Goal: Check status: Check status

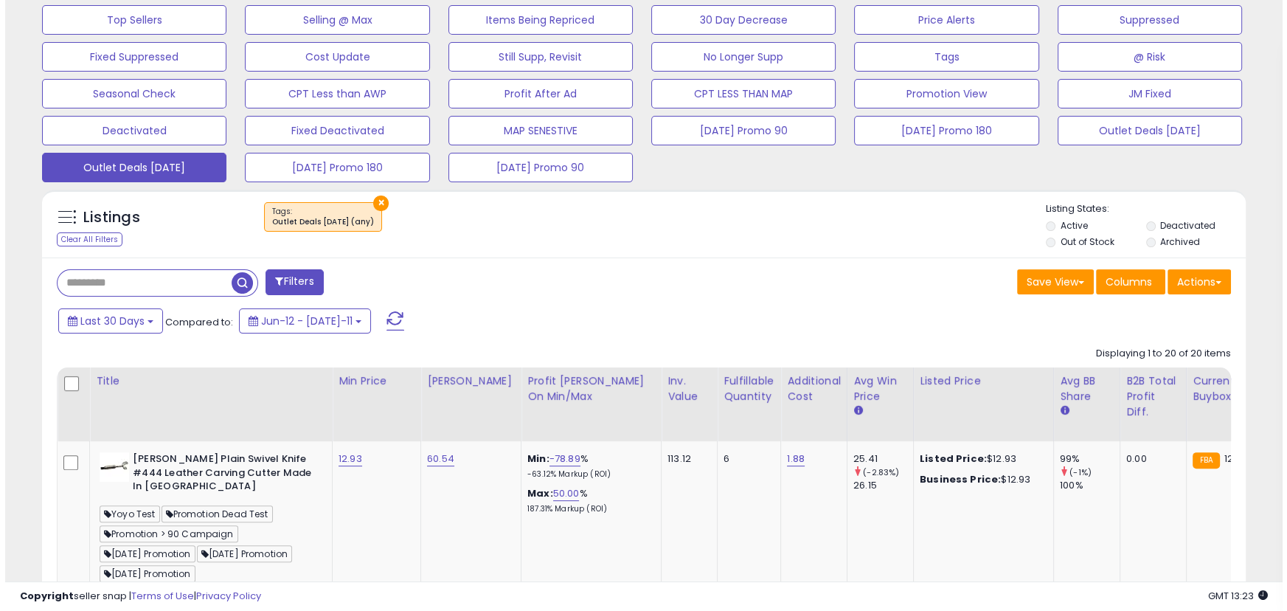
scroll to position [402, 0]
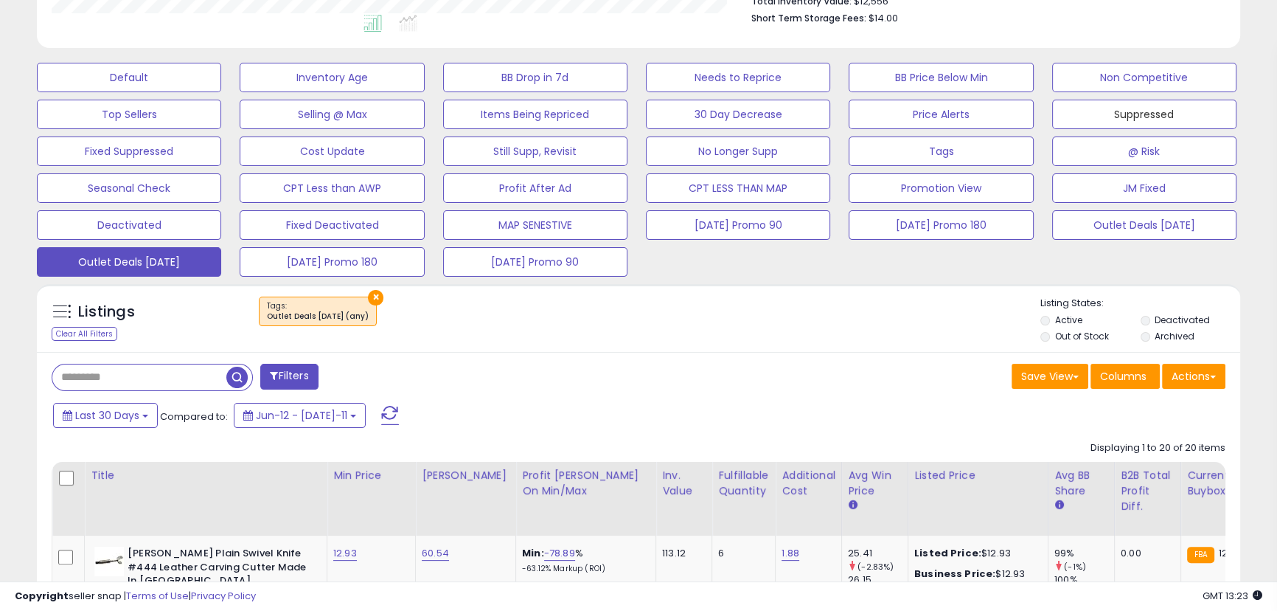
click at [221, 92] on button "Suppressed" at bounding box center [129, 77] width 184 height 29
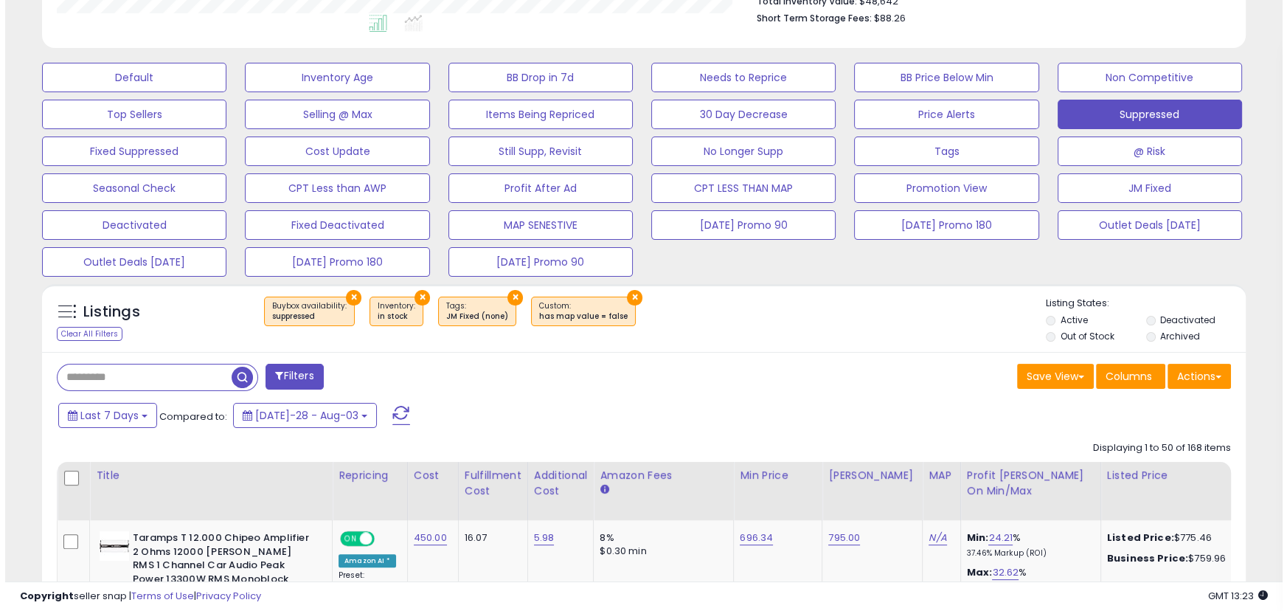
scroll to position [302, 697]
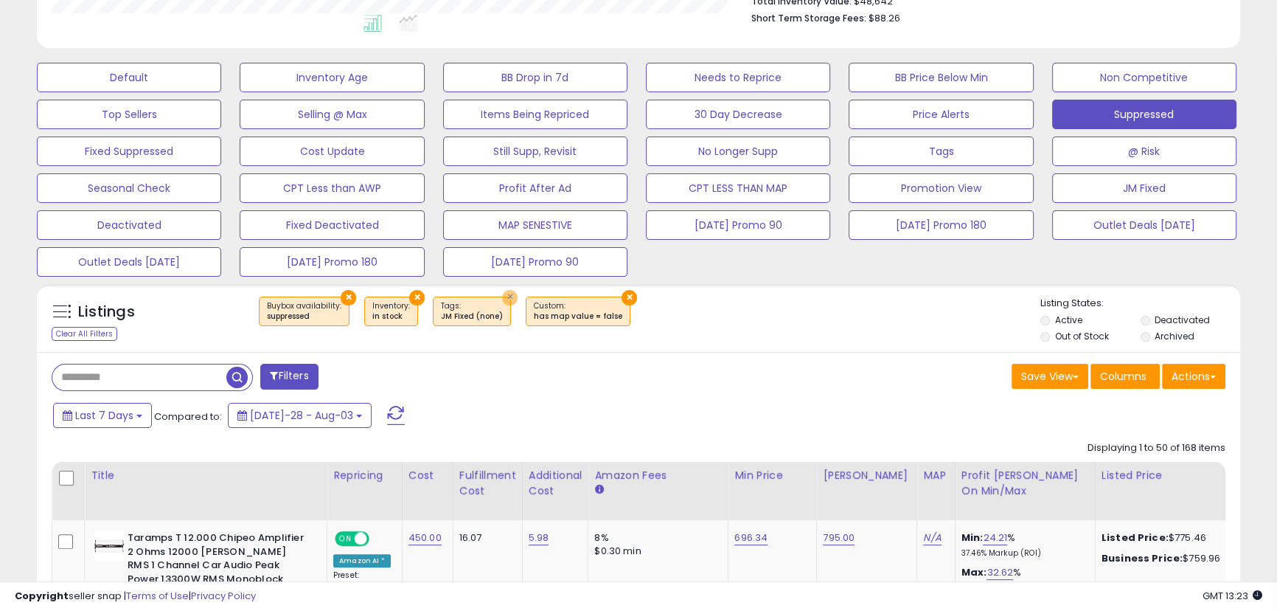
click at [502, 299] on button "×" at bounding box center [509, 297] width 15 height 15
click at [529, 299] on button "×" at bounding box center [536, 297] width 15 height 15
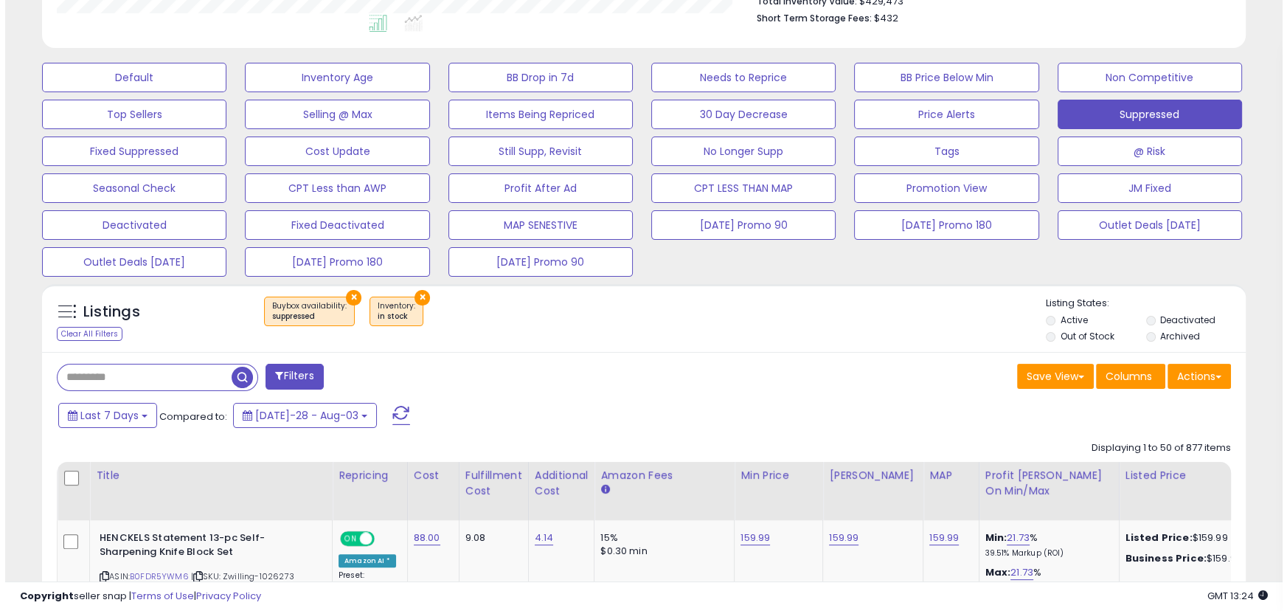
scroll to position [335, 0]
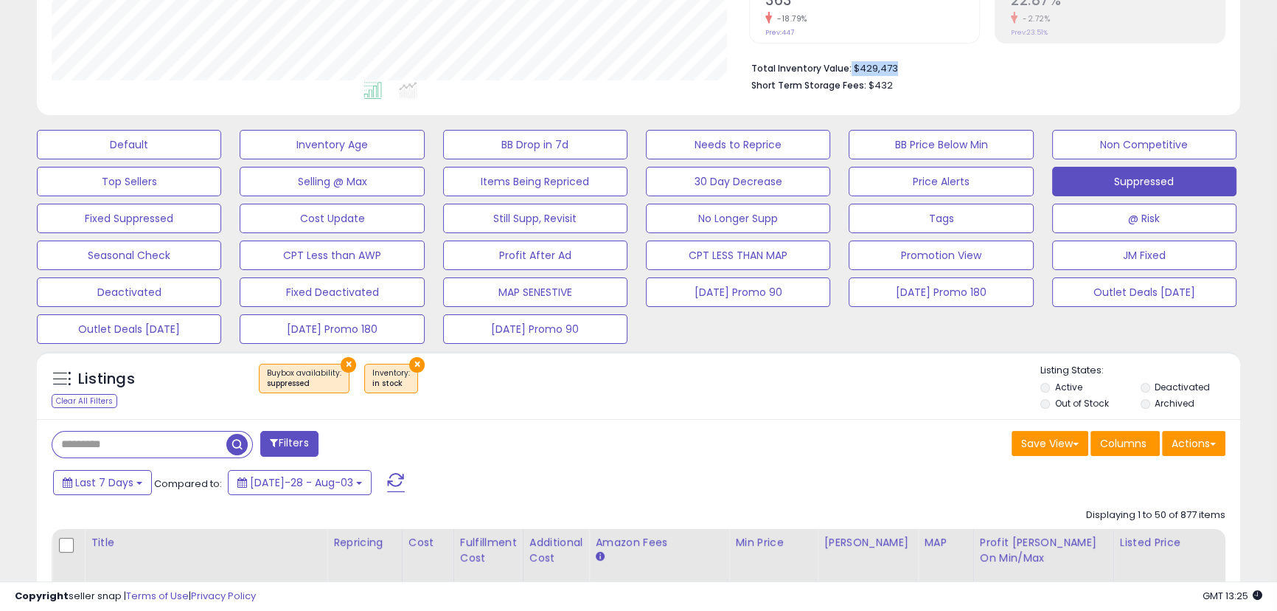
drag, startPoint x: 897, startPoint y: 67, endPoint x: 848, endPoint y: 69, distance: 48.7
click at [848, 69] on li "Total Inventory Value: $429,473" at bounding box center [982, 67] width 463 height 18
copy li "$429,473"
click at [85, 159] on button "Deactivated" at bounding box center [129, 144] width 184 height 29
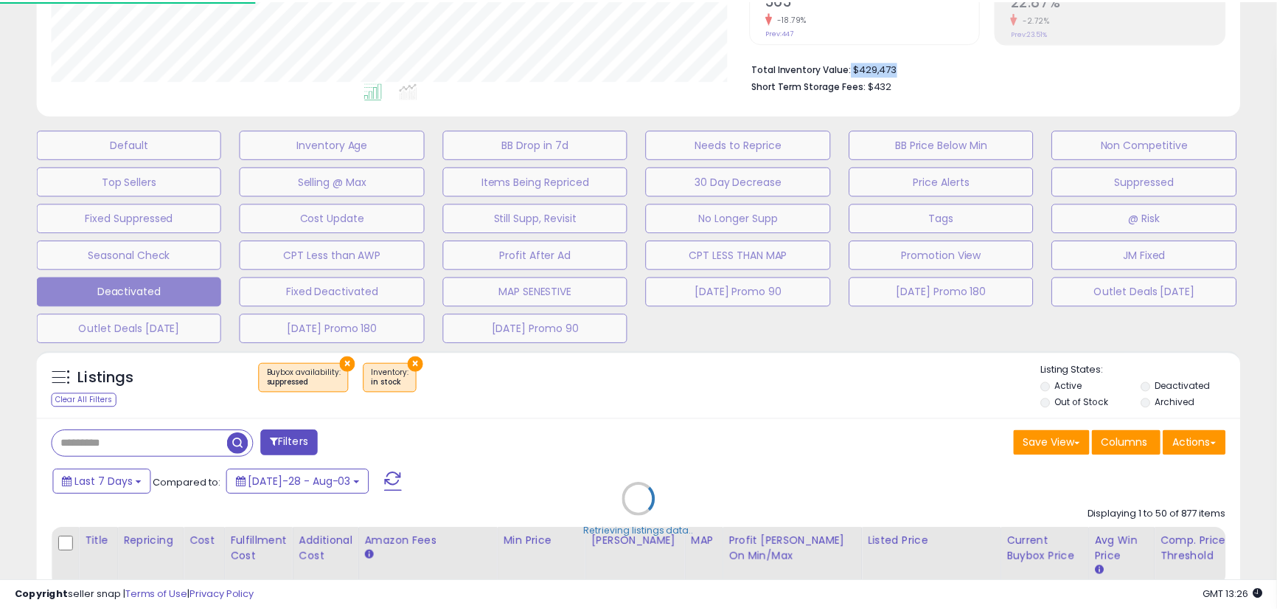
scroll to position [302, 704]
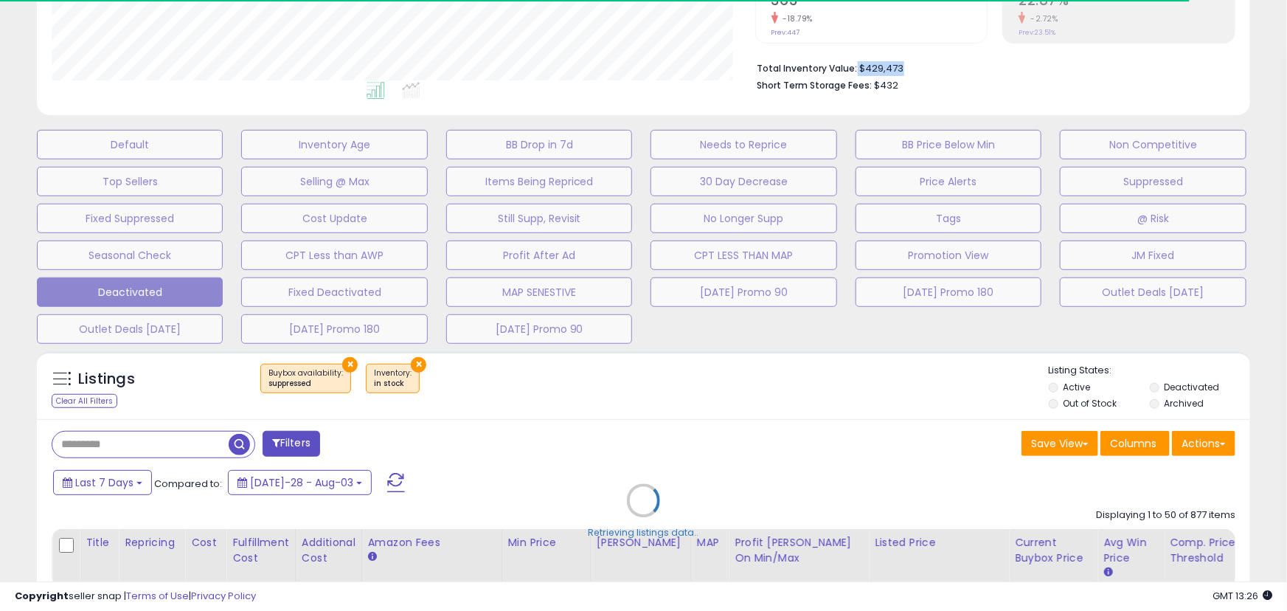
select select "**"
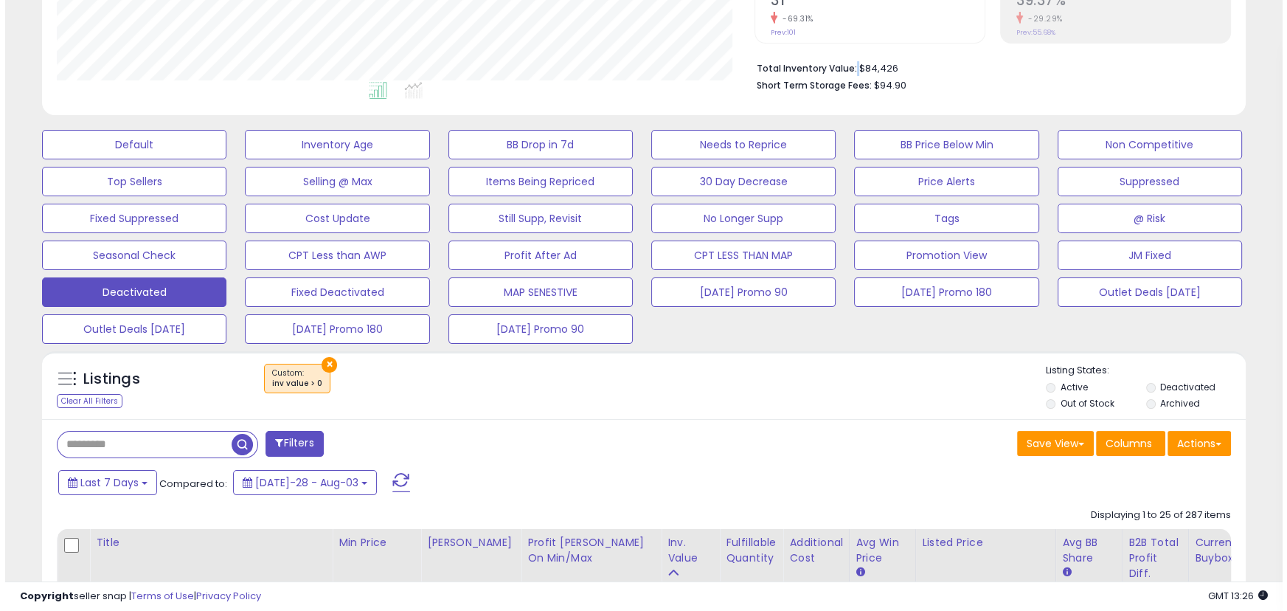
scroll to position [302, 697]
click at [221, 159] on button "Fixed Deactivated" at bounding box center [129, 144] width 184 height 29
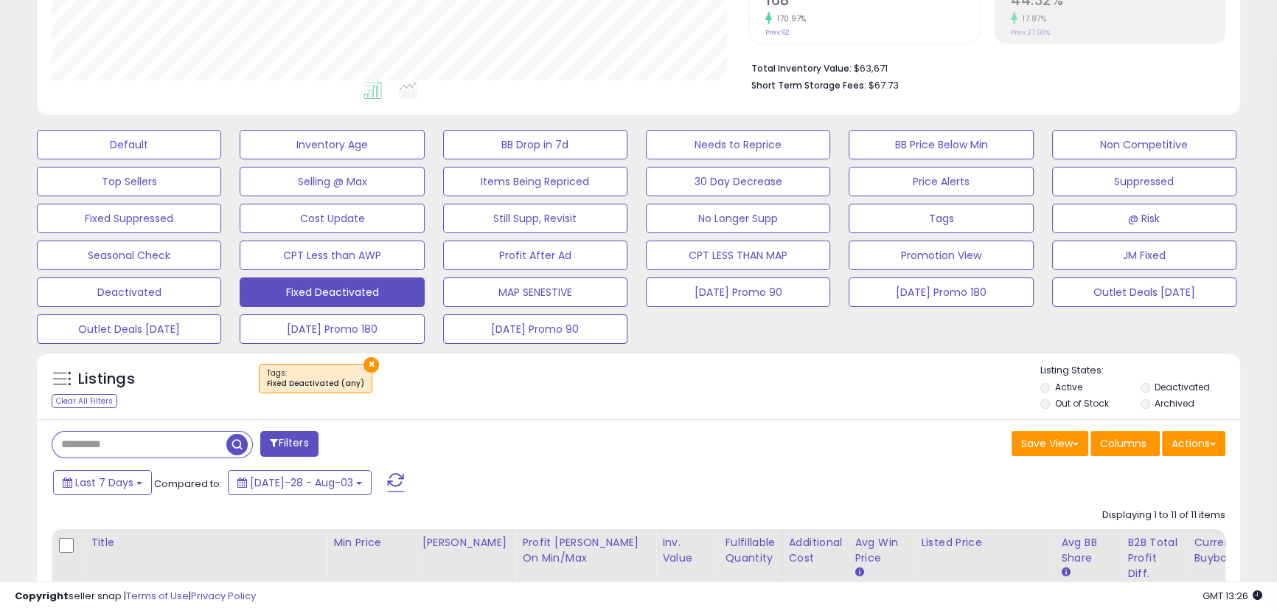
click at [847, 440] on div "Save View Save As New View Columns Actions [GEOGRAPHIC_DATA]" at bounding box center [938, 445] width 598 height 29
drag, startPoint x: 883, startPoint y: 69, endPoint x: 852, endPoint y: 67, distance: 31.0
click at [852, 67] on li "Total Inventory Value: $63,671" at bounding box center [982, 67] width 463 height 18
copy li "$63,671"
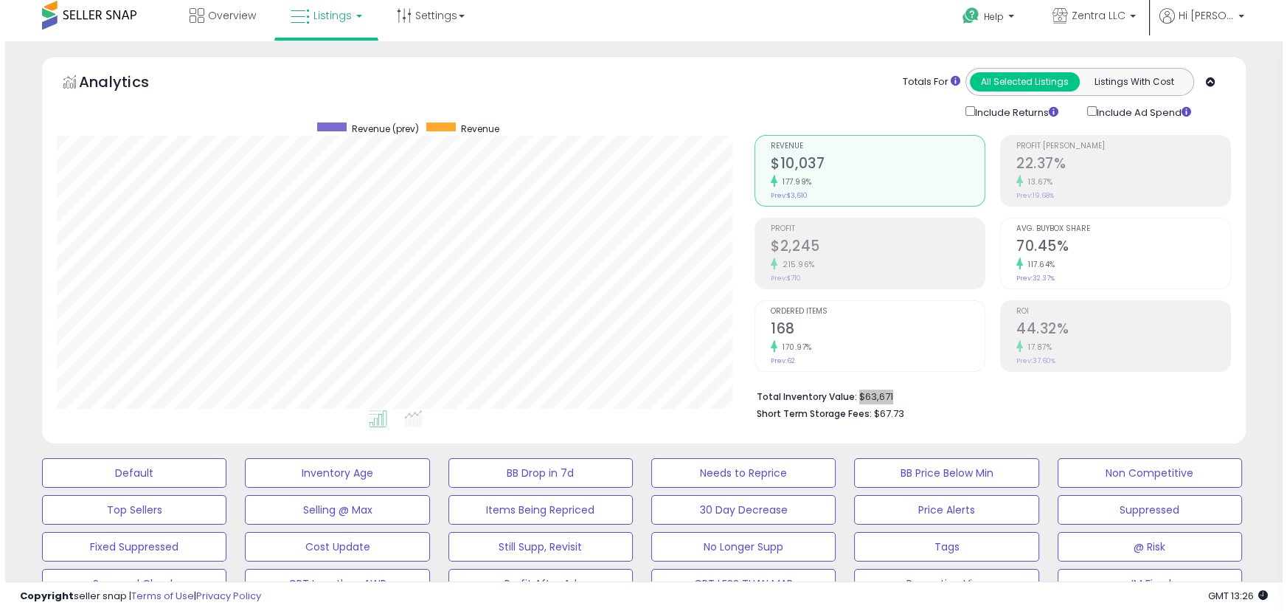
scroll to position [0, 0]
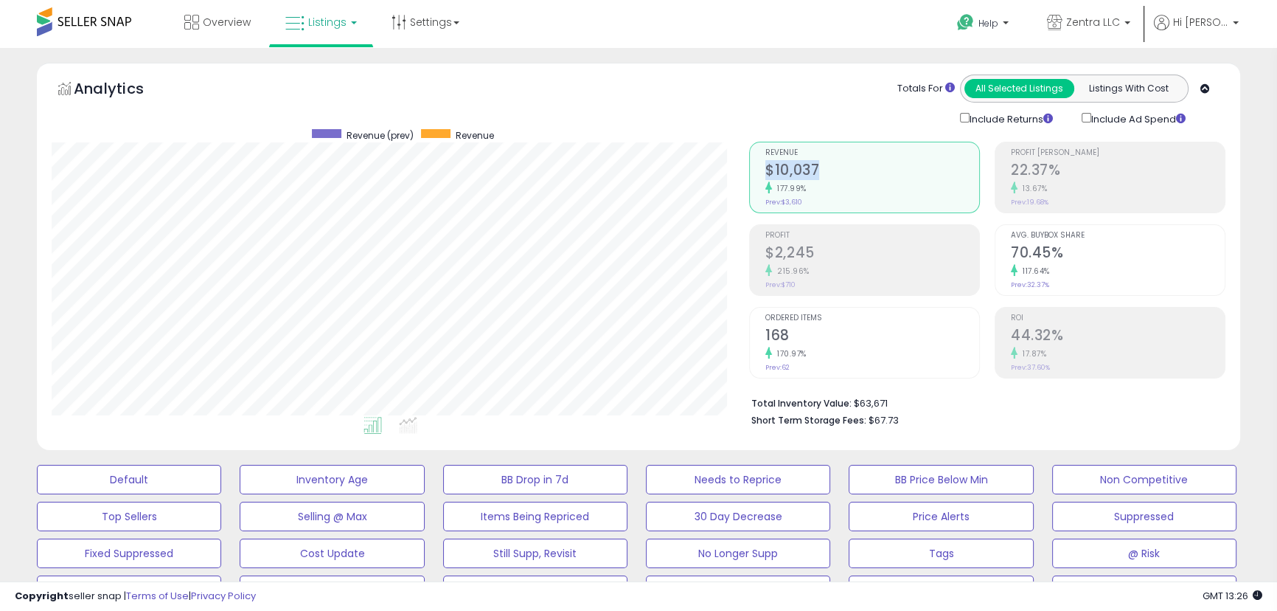
drag, startPoint x: 824, startPoint y: 167, endPoint x: 766, endPoint y: 173, distance: 57.8
click at [766, 173] on h2 "$10,037" at bounding box center [872, 172] width 214 height 20
drag, startPoint x: 767, startPoint y: 172, endPoint x: 846, endPoint y: 164, distance: 79.3
click at [880, 152] on span "Revenue" at bounding box center [872, 153] width 214 height 8
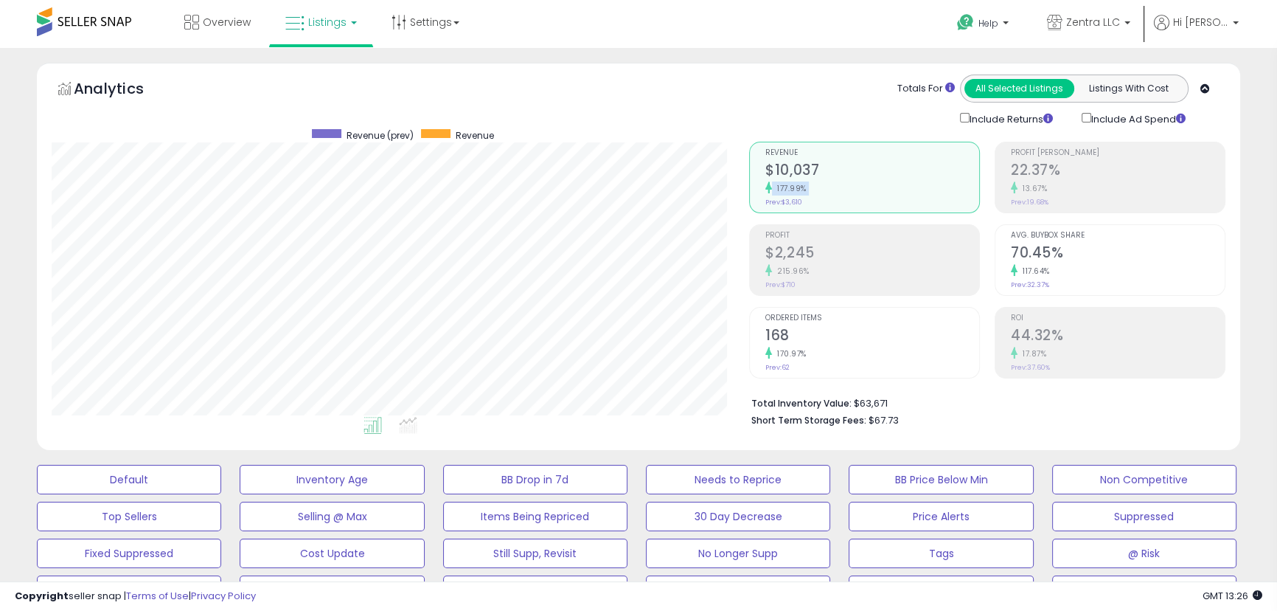
drag, startPoint x: 836, startPoint y: 173, endPoint x: 762, endPoint y: 173, distance: 73.7
click at [762, 173] on li "Revenue $10,037 177.99% Prev: $3,610" at bounding box center [864, 178] width 231 height 72
click at [836, 169] on h2 "$10,037" at bounding box center [879, 172] width 216 height 20
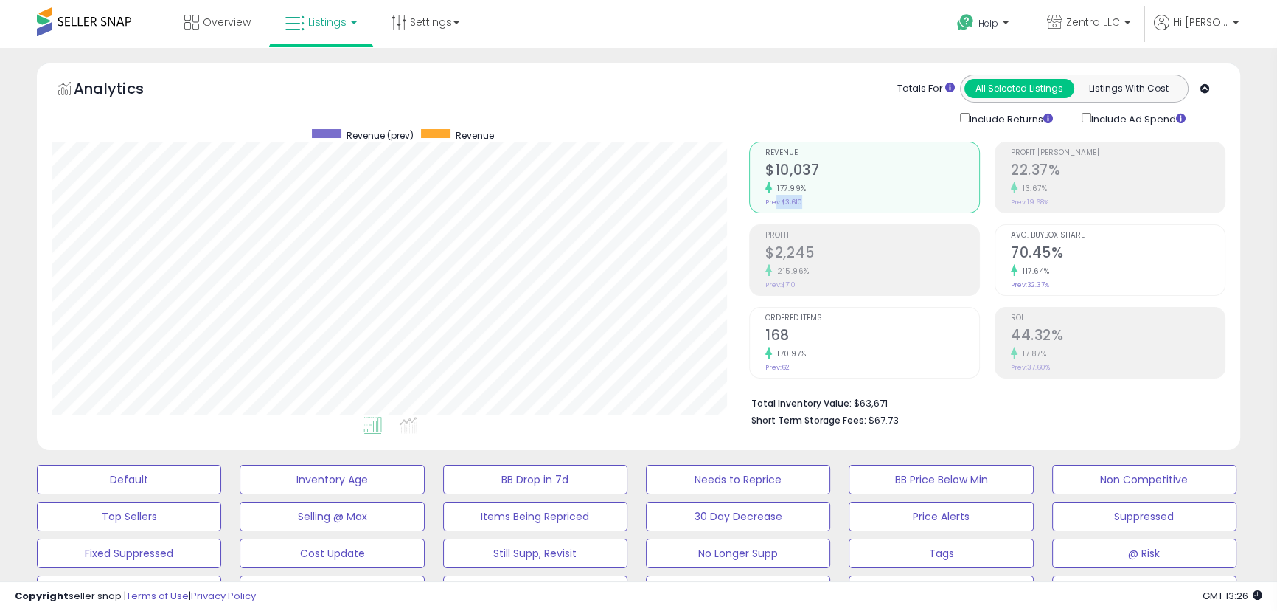
drag, startPoint x: 825, startPoint y: 158, endPoint x: 774, endPoint y: 157, distance: 50.9
click at [774, 157] on div "Revenue $10,037 177.99% Prev: $3,610" at bounding box center [872, 175] width 214 height 66
click at [836, 178] on h2 "$10,037" at bounding box center [879, 172] width 216 height 20
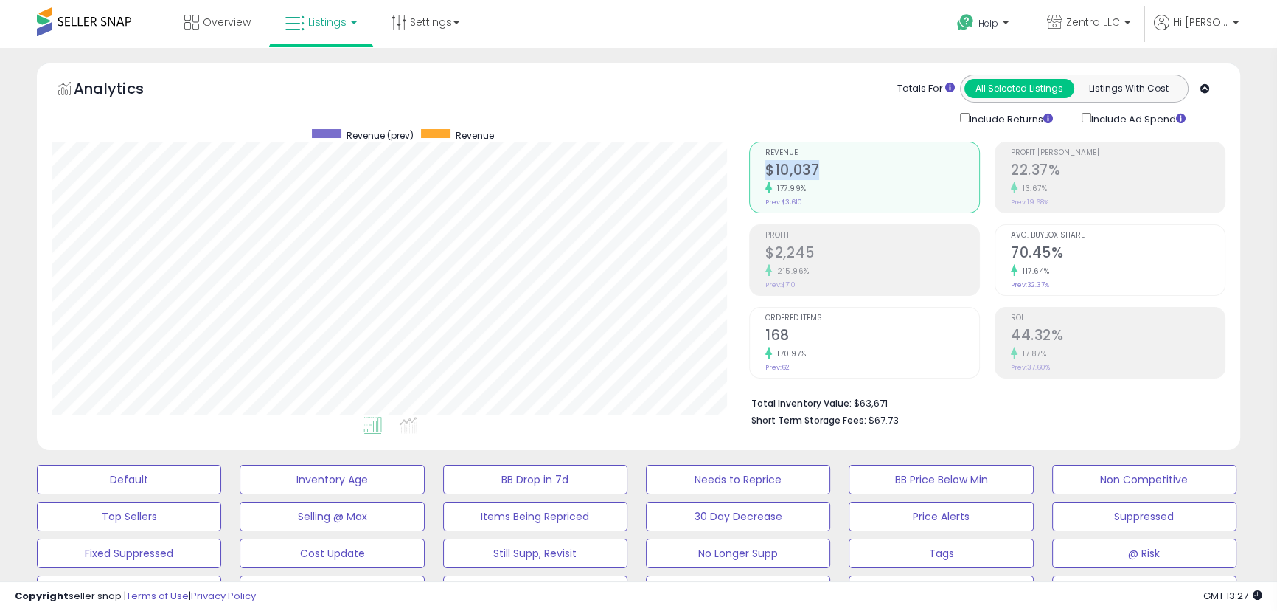
drag, startPoint x: 823, startPoint y: 162, endPoint x: 767, endPoint y: 163, distance: 56.1
click at [767, 163] on h2 "$10,037" at bounding box center [872, 172] width 214 height 20
drag, startPoint x: 767, startPoint y: 163, endPoint x: 743, endPoint y: 160, distance: 23.8
click at [743, 160] on div "Retrieving aggregations.. Revenue $10,037 177.99% Prev: $3,610 Profit $2,245" at bounding box center [987, 281] width 499 height 308
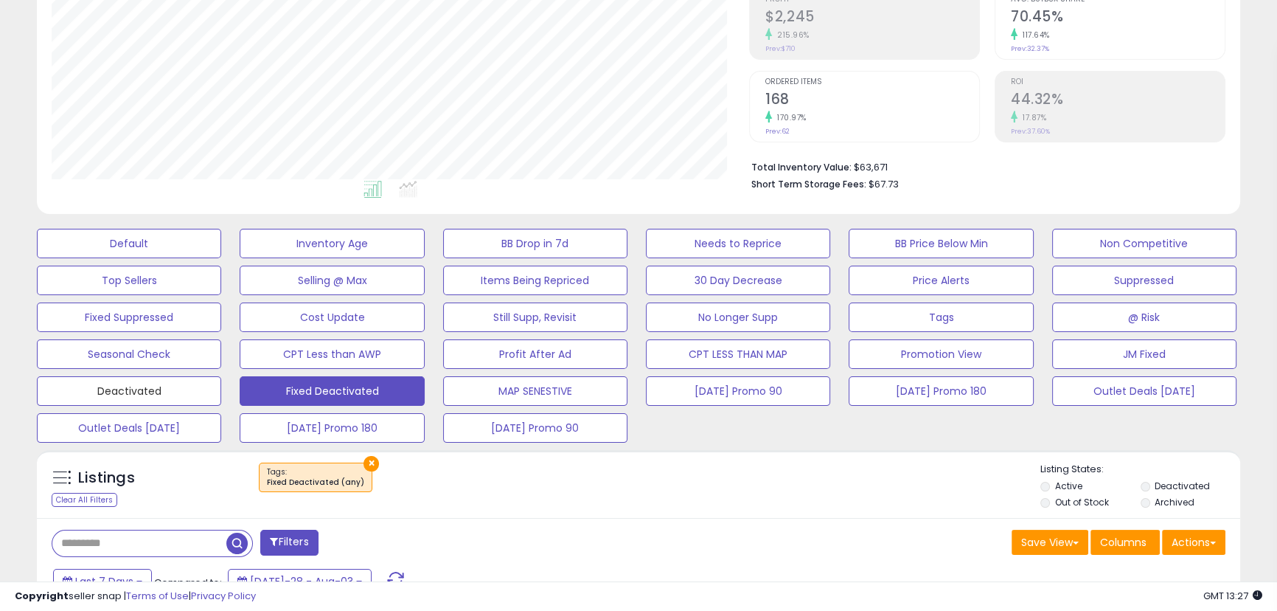
click at [159, 258] on button "Deactivated" at bounding box center [129, 243] width 184 height 29
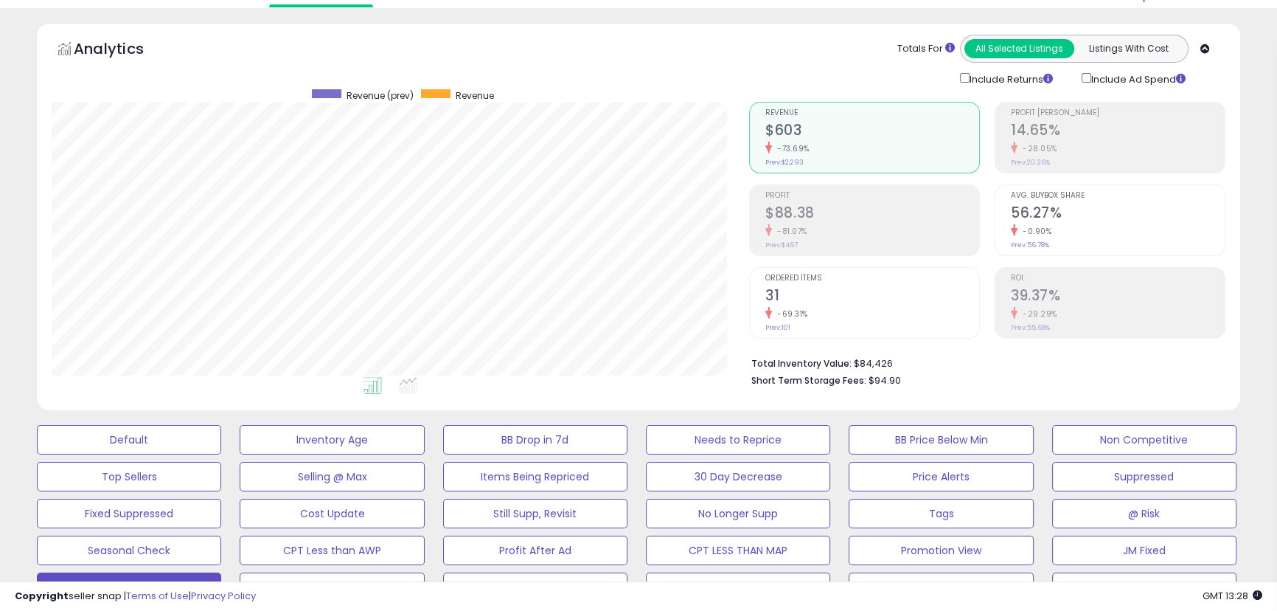
scroll to position [35, 0]
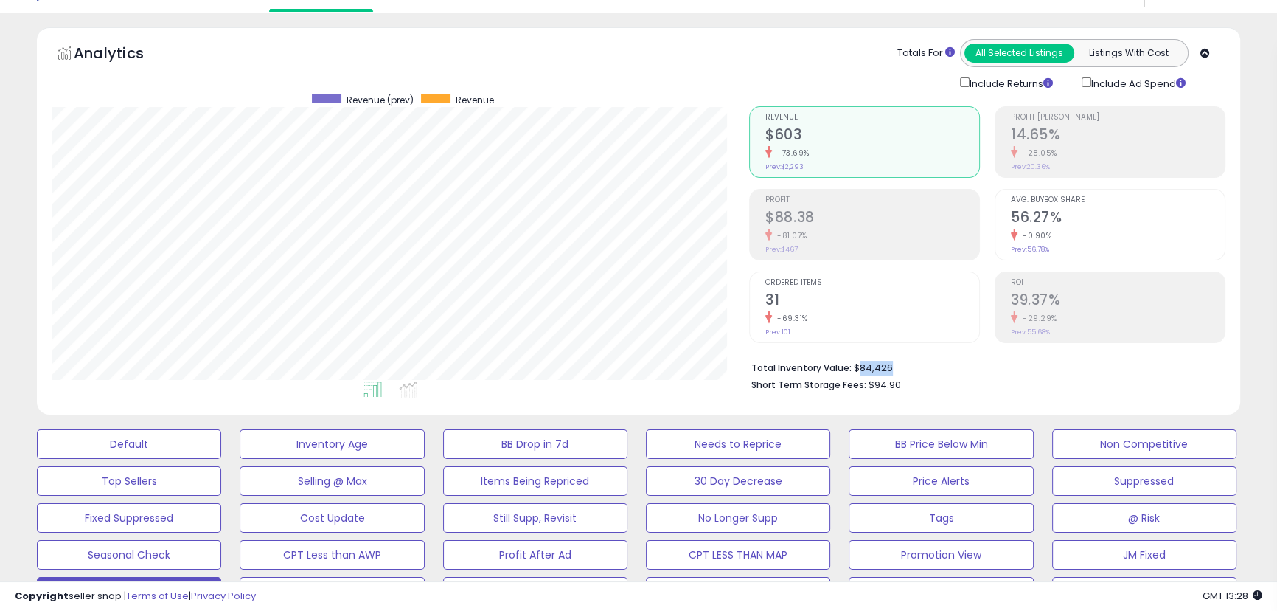
drag, startPoint x: 897, startPoint y: 362, endPoint x: 855, endPoint y: 369, distance: 42.7
click at [855, 369] on li "Total Inventory Value: $84,426" at bounding box center [982, 367] width 463 height 18
copy li "84,426"
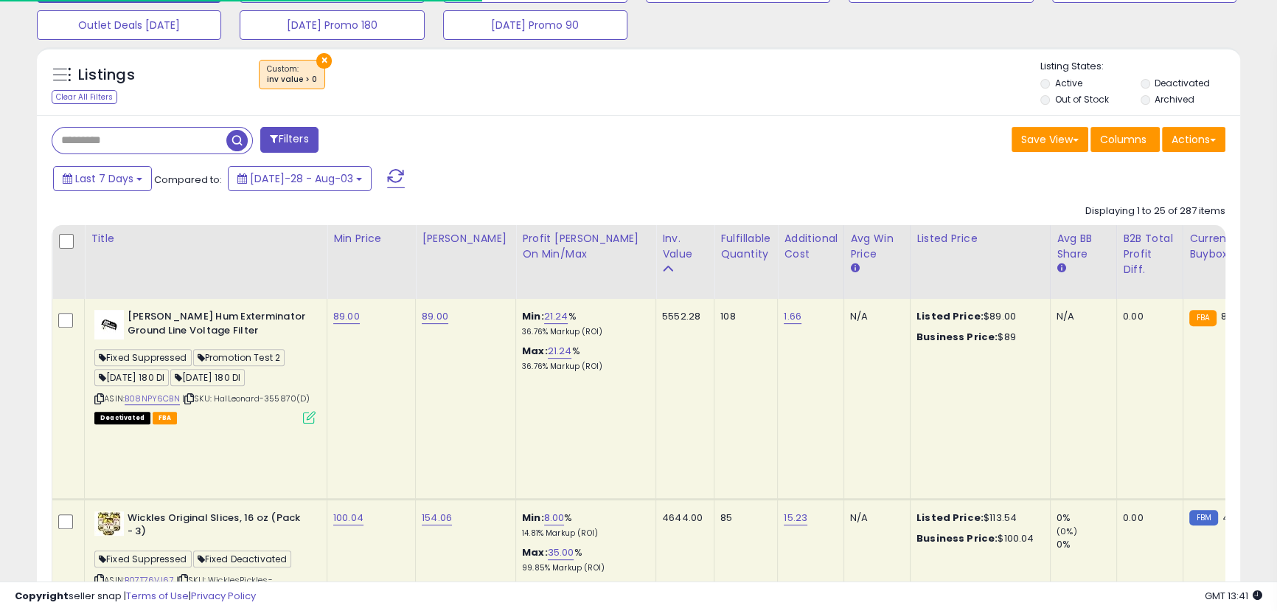
scroll to position [302, 697]
